Goal: Information Seeking & Learning: Learn about a topic

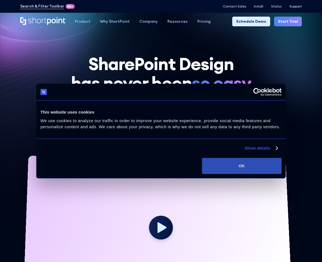
click at [237, 166] on button "OK" at bounding box center [242, 166] width 80 height 16
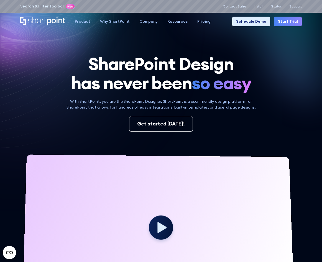
click at [306, 101] on icon at bounding box center [237, 71] width 169 height 131
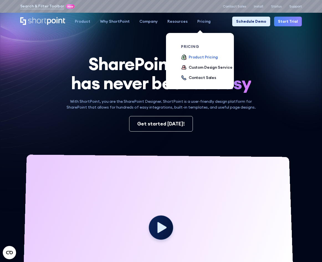
click at [202, 57] on div "Product Pricing" at bounding box center [203, 57] width 29 height 6
